Goal: Find specific page/section

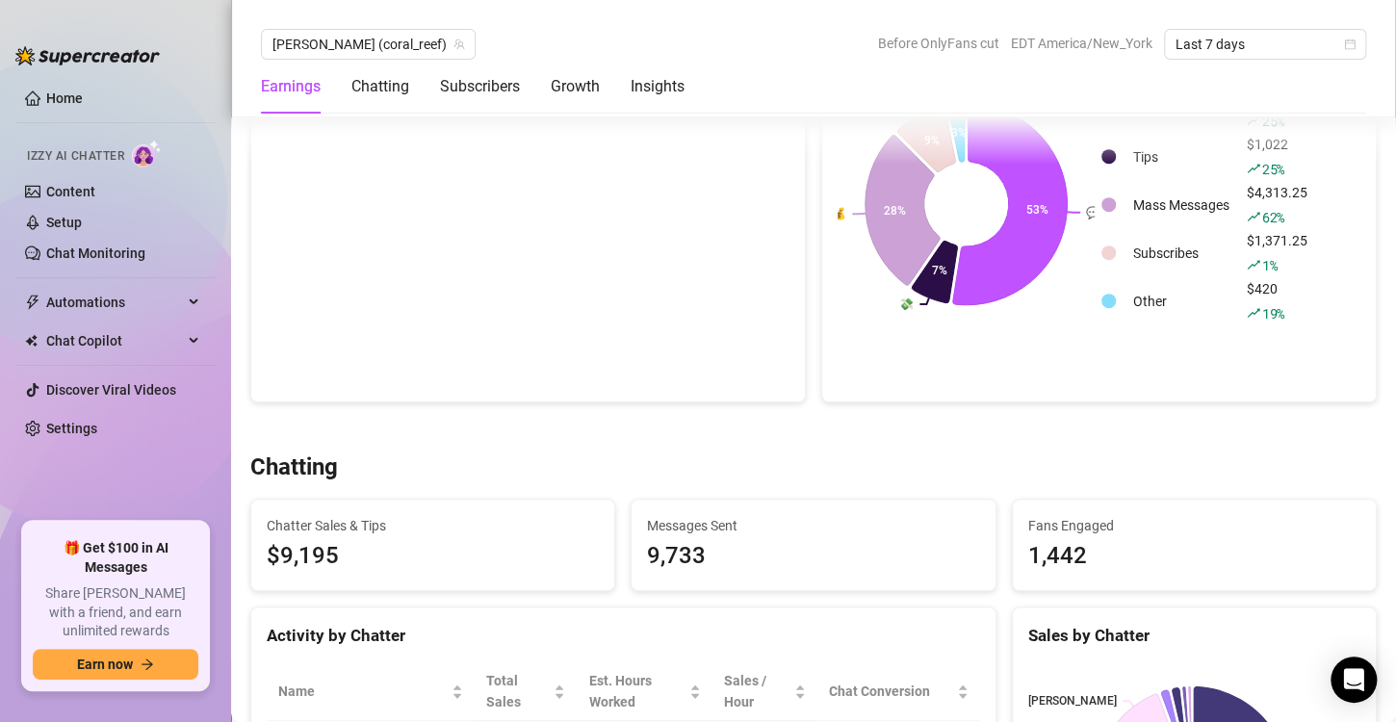
scroll to position [641, 0]
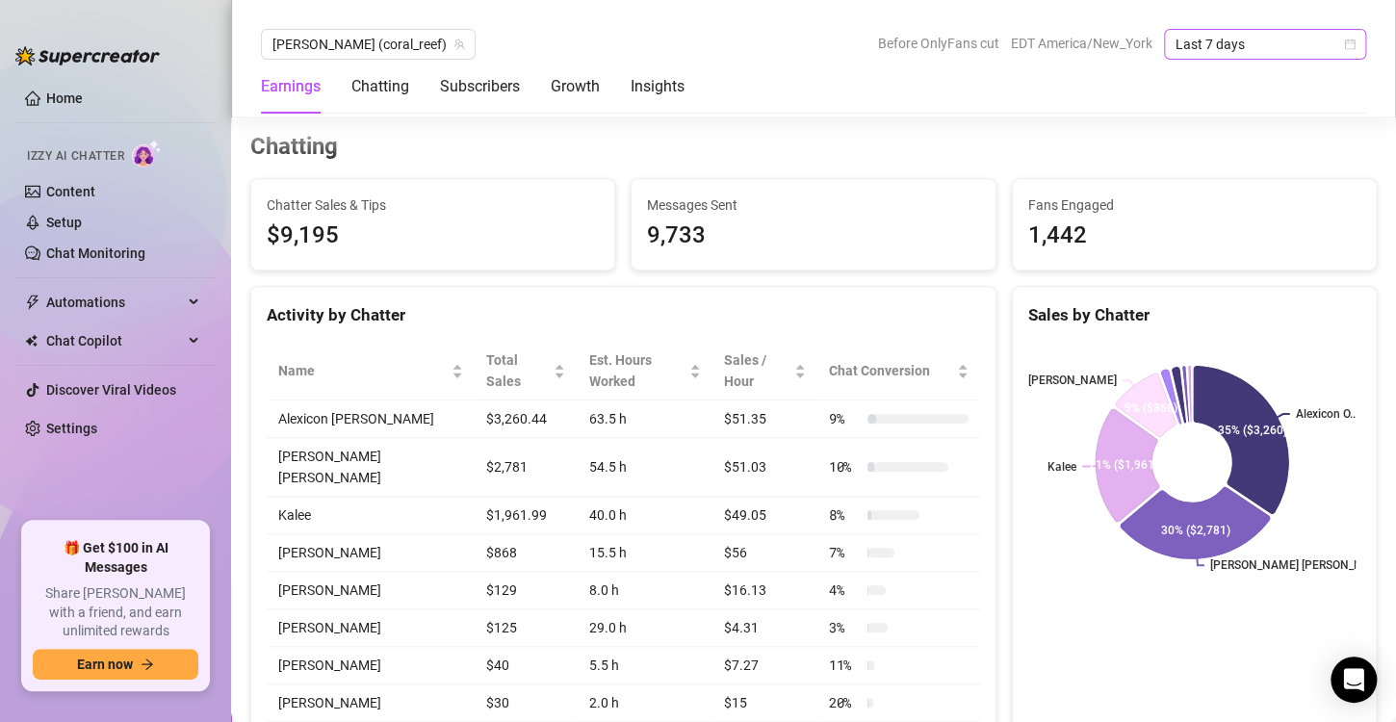
click at [1351, 46] on icon "calendar" at bounding box center [1350, 45] width 12 height 12
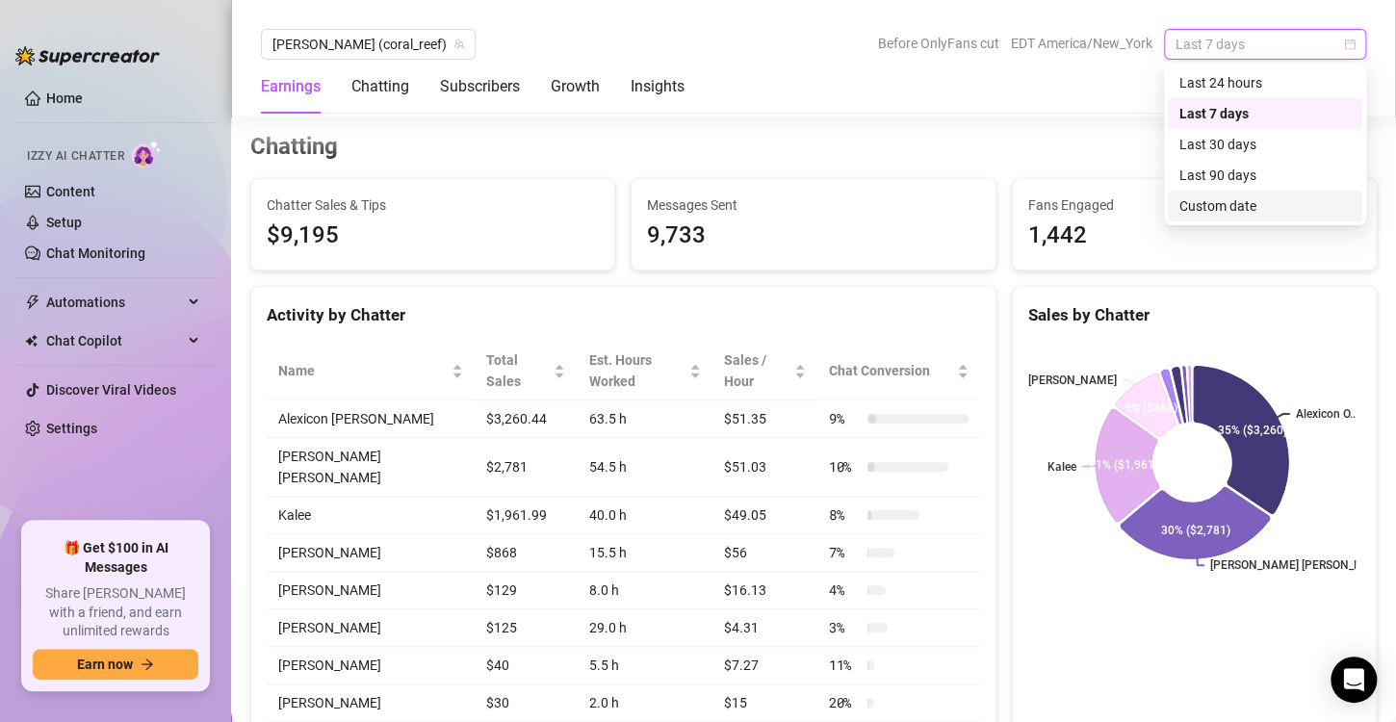
click at [1225, 206] on div "Custom date" at bounding box center [1265, 205] width 171 height 21
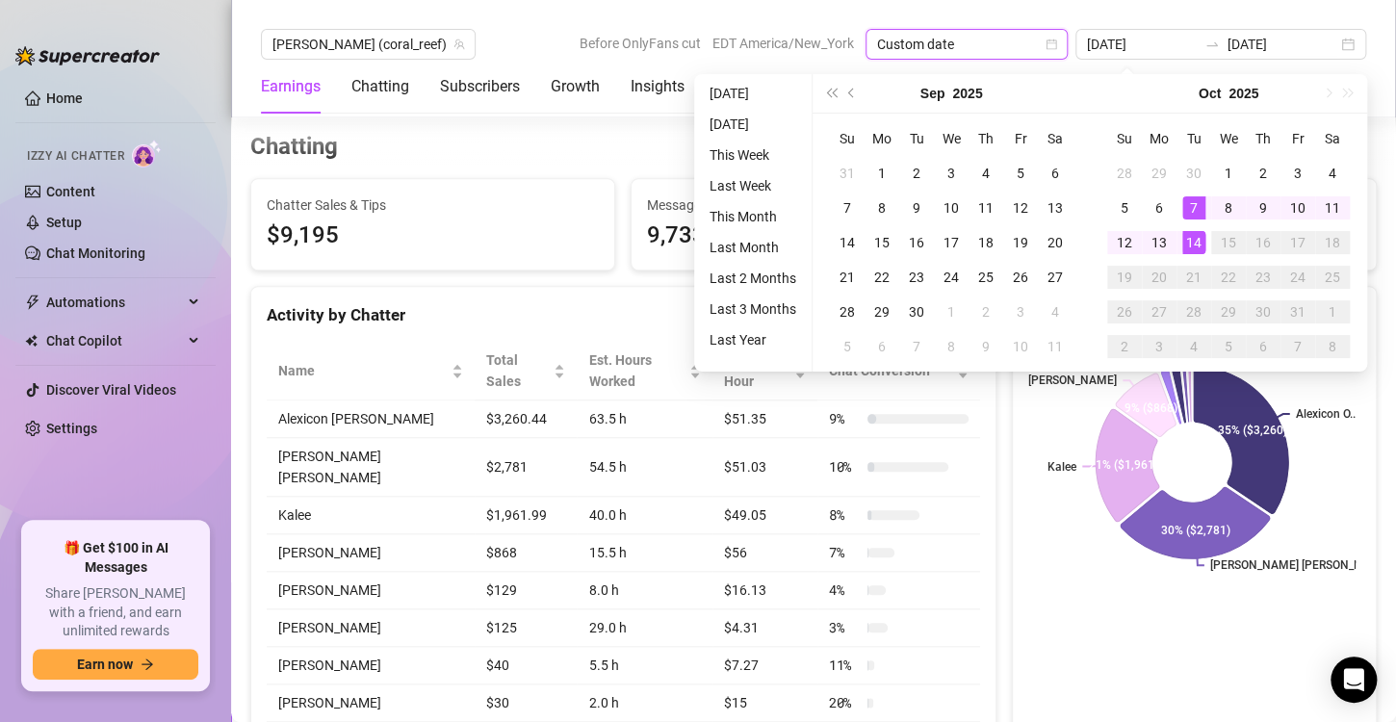
type input "[DATE]"
click at [1197, 243] on div "14" at bounding box center [1194, 242] width 23 height 23
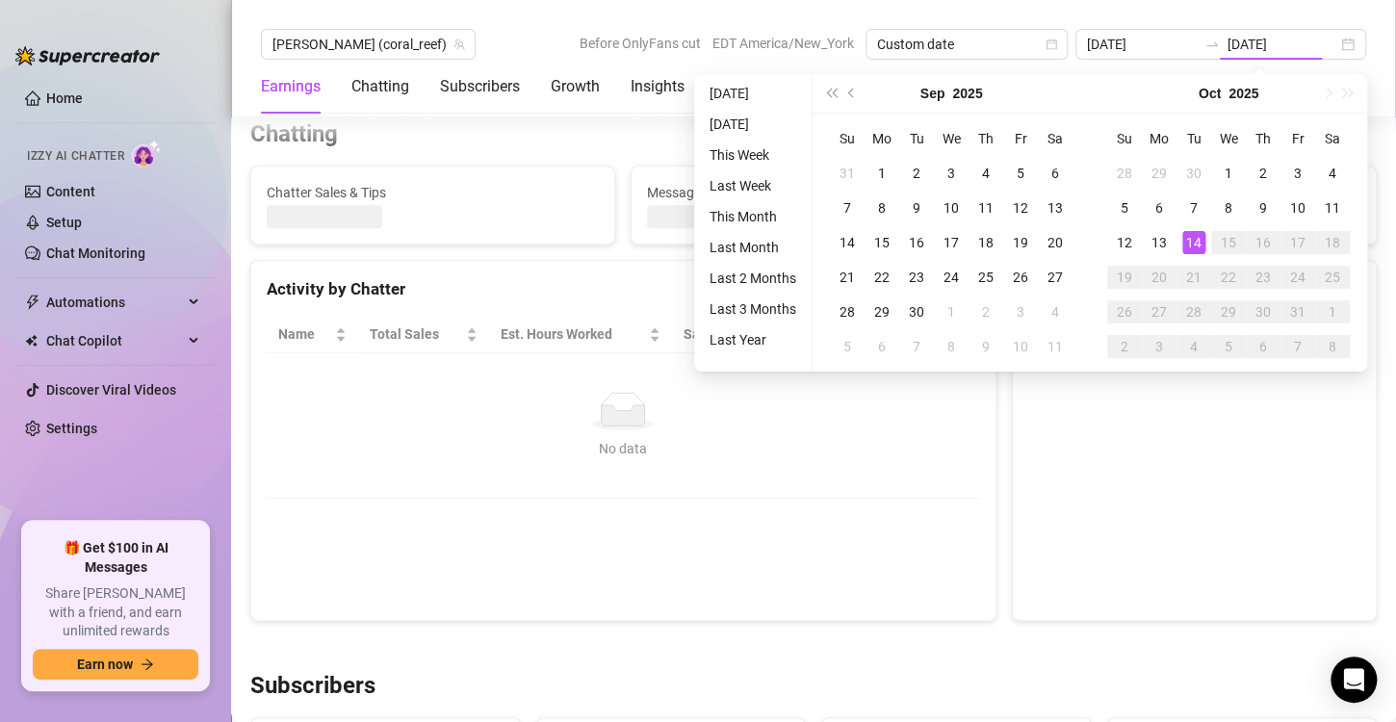
type input "[DATE]"
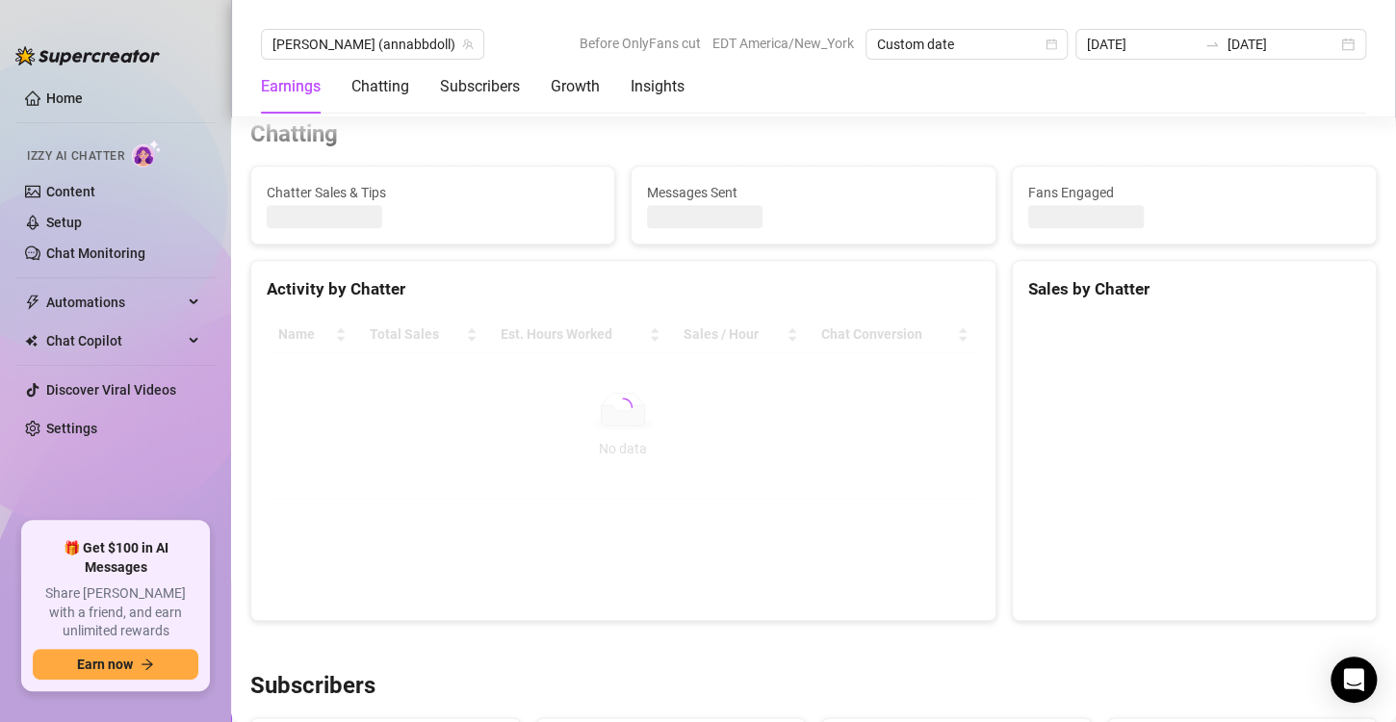
scroll to position [655, 0]
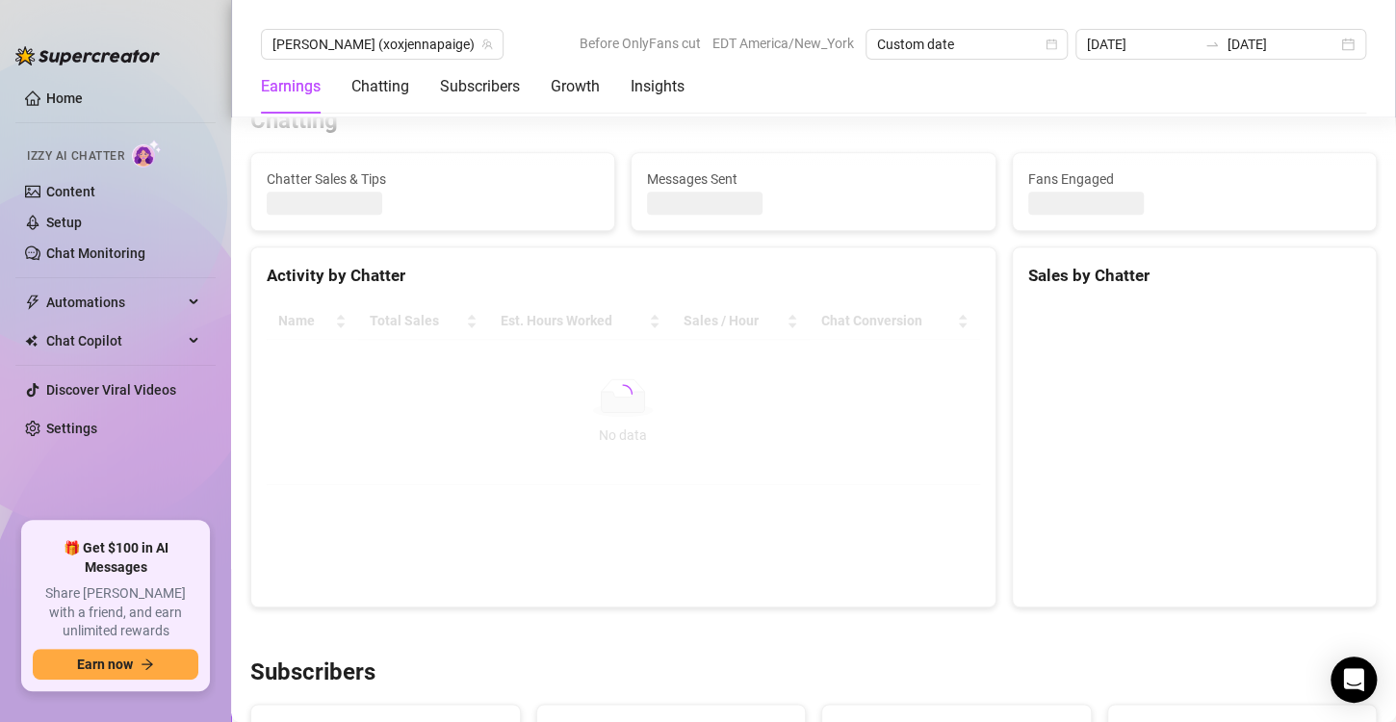
scroll to position [667, 0]
